Goal: Browse casually

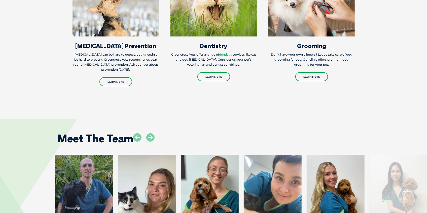
scroll to position [923, 0]
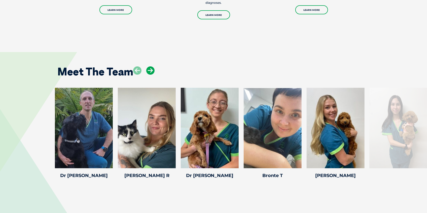
click at [150, 67] on icon at bounding box center [150, 71] width 8 height 8
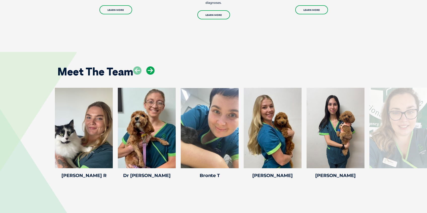
click at [150, 67] on icon at bounding box center [150, 71] width 8 height 8
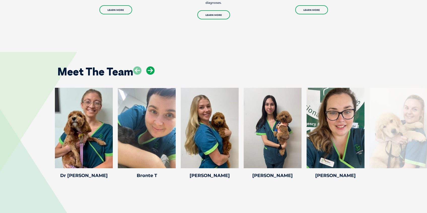
click at [150, 67] on icon at bounding box center [150, 71] width 8 height 8
click at [151, 67] on icon at bounding box center [150, 71] width 8 height 8
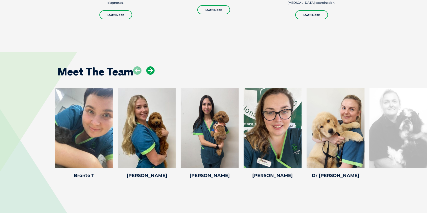
click at [151, 67] on icon at bounding box center [150, 71] width 8 height 8
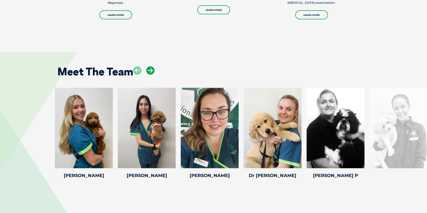
click at [151, 67] on icon at bounding box center [150, 71] width 8 height 8
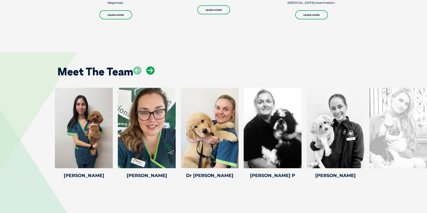
click at [151, 67] on icon at bounding box center [150, 71] width 8 height 8
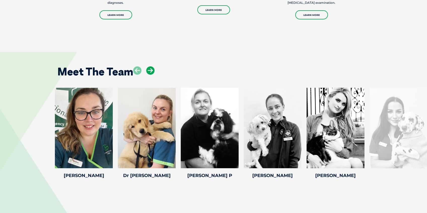
click at [151, 67] on icon at bounding box center [150, 71] width 8 height 8
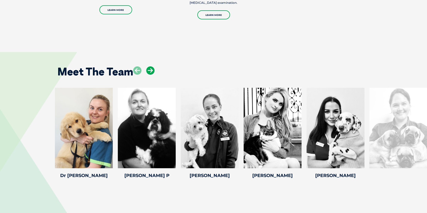
click at [151, 67] on icon at bounding box center [150, 71] width 8 height 8
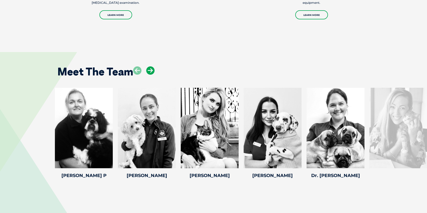
click at [151, 67] on icon at bounding box center [150, 71] width 8 height 8
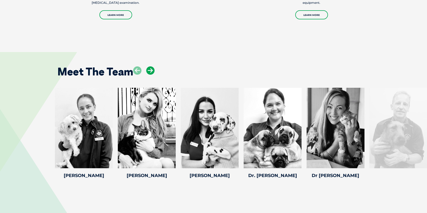
click at [151, 67] on icon at bounding box center [150, 71] width 8 height 8
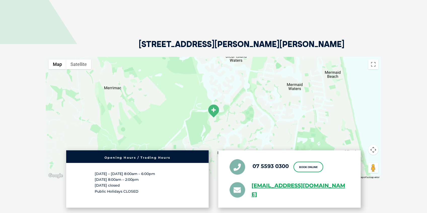
scroll to position [1125, 0]
